Goal: Information Seeking & Learning: Learn about a topic

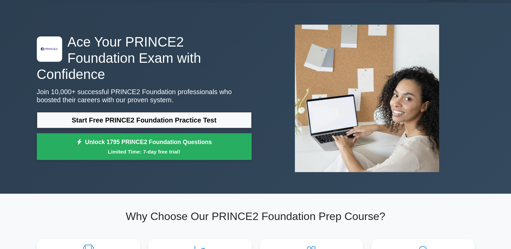
scroll to position [22, 0]
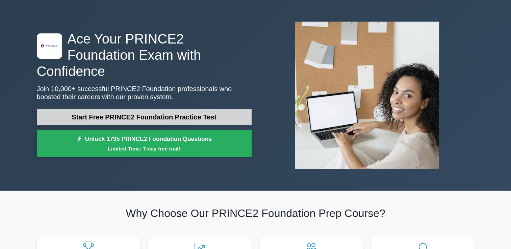
click at [191, 114] on link "Start Free PRINCE2 Foundation Practice Test" at bounding box center [144, 117] width 215 height 16
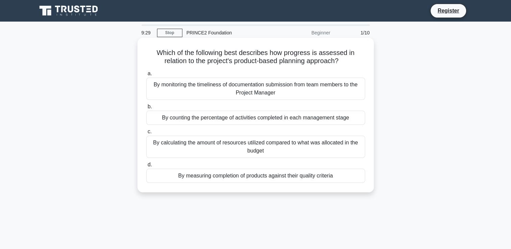
click at [223, 178] on div "By measuring completion of products against their quality criteria" at bounding box center [255, 176] width 219 height 14
click at [146, 167] on input "d. By measuring completion of products against their quality criteria" at bounding box center [146, 165] width 0 height 4
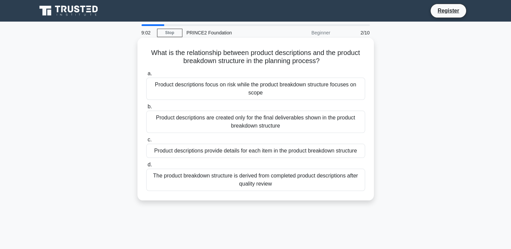
click at [231, 122] on div "Product descriptions are created only for the final deliverables shown in the p…" at bounding box center [255, 122] width 219 height 22
click at [146, 109] on input "b. Product descriptions are created only for the final deliverables shown in th…" at bounding box center [146, 107] width 0 height 4
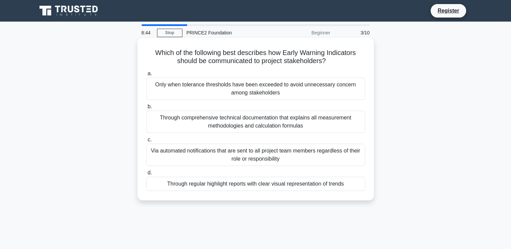
click at [247, 97] on div "Only when tolerance thresholds have been exceeded to avoid unnecessary concern …" at bounding box center [255, 89] width 219 height 22
click at [146, 76] on input "a. Only when tolerance thresholds have been exceeded to avoid unnecessary conce…" at bounding box center [146, 74] width 0 height 4
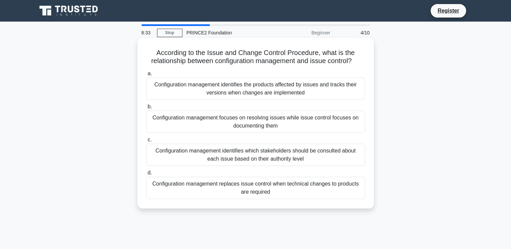
click at [255, 121] on div "Configuration management focuses on resolving issues while issue control focuse…" at bounding box center [255, 122] width 219 height 22
click at [146, 109] on input "b. Configuration management focuses on resolving issues while issue control foc…" at bounding box center [146, 107] width 0 height 4
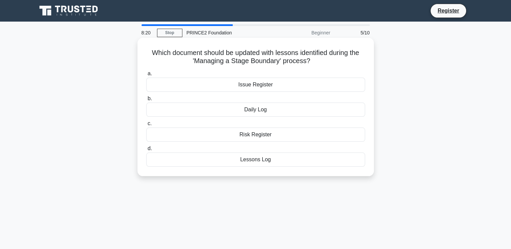
click at [254, 111] on div "Daily Log" at bounding box center [255, 110] width 219 height 14
click at [146, 101] on input "b. Daily Log" at bounding box center [146, 99] width 0 height 4
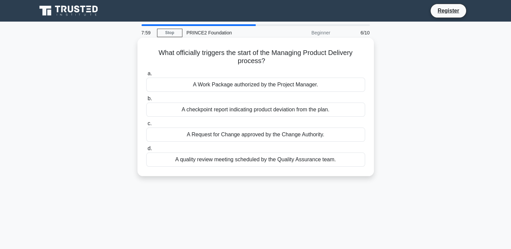
click at [266, 134] on div "A Request for Change approved by the Change Authority." at bounding box center [255, 135] width 219 height 14
click at [146, 126] on input "c. A Request for Change approved by the Change Authority." at bounding box center [146, 124] width 0 height 4
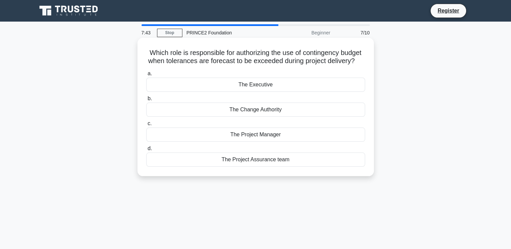
click at [272, 142] on div "The Project Manager" at bounding box center [255, 135] width 219 height 14
click at [146, 126] on input "c. The Project Manager" at bounding box center [146, 124] width 0 height 4
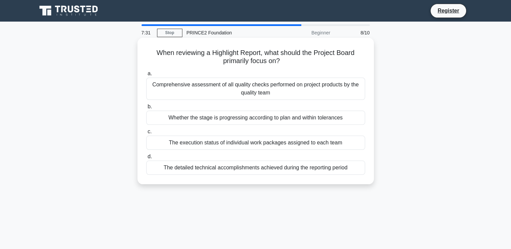
drag, startPoint x: 272, startPoint y: 147, endPoint x: 250, endPoint y: 148, distance: 22.0
click at [250, 148] on div "The execution status of individual work packages assigned to each team" at bounding box center [255, 143] width 219 height 14
click at [146, 134] on input "c. The execution status of individual work packages assigned to each team" at bounding box center [146, 132] width 0 height 4
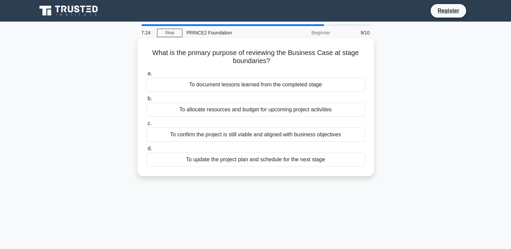
click at [243, 138] on div "To confirm the project is still viable and aligned with business objectives" at bounding box center [255, 135] width 219 height 14
click at [146, 126] on input "c. To confirm the project is still viable and aligned with business objectives" at bounding box center [146, 124] width 0 height 4
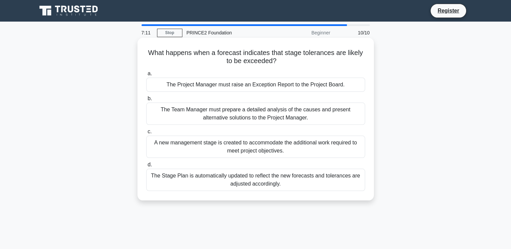
click at [277, 141] on div "A new management stage is created to accommodate the additional work required t…" at bounding box center [255, 147] width 219 height 22
click at [146, 134] on input "c. A new management stage is created to accommodate the additional work require…" at bounding box center [146, 132] width 0 height 4
